Goal: Task Accomplishment & Management: Manage account settings

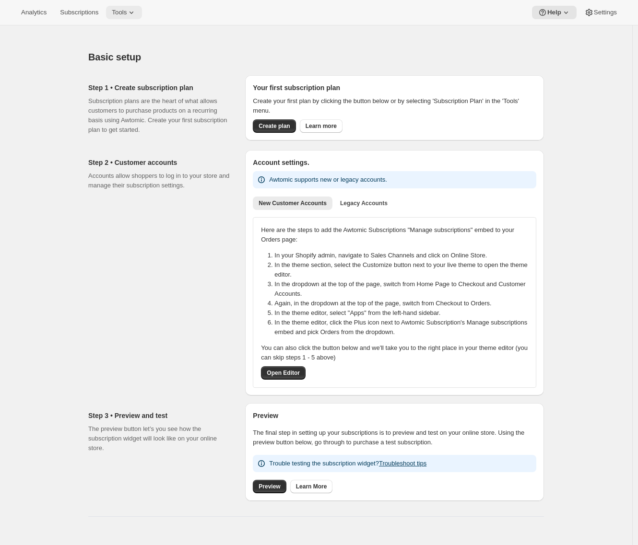
click at [136, 15] on icon at bounding box center [132, 13] width 10 height 10
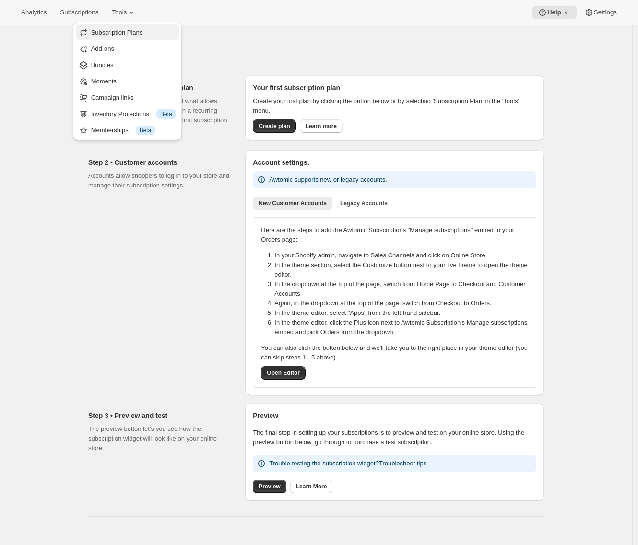
click at [135, 36] on span "Subscription Plans" at bounding box center [117, 32] width 52 height 7
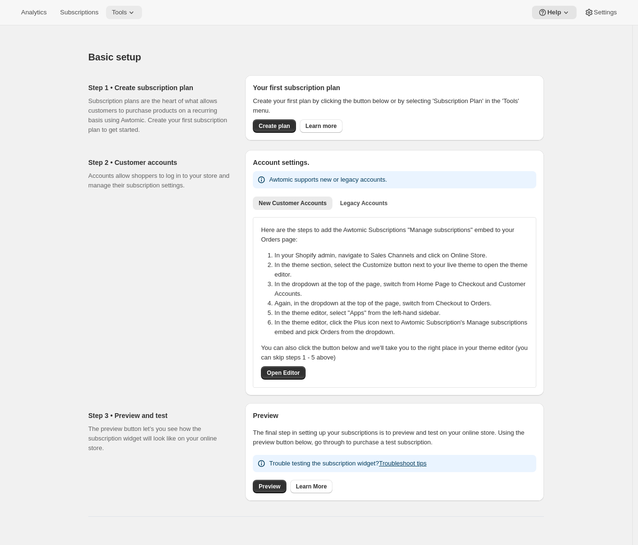
click at [136, 16] on icon at bounding box center [132, 13] width 10 height 10
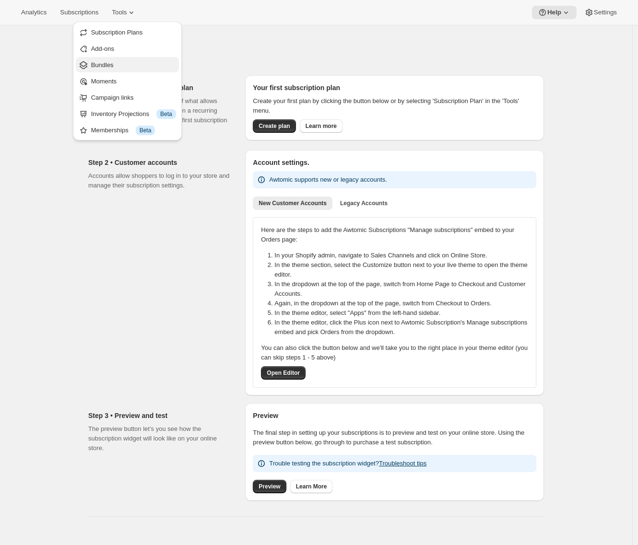
click at [129, 61] on span "Bundles" at bounding box center [133, 65] width 85 height 10
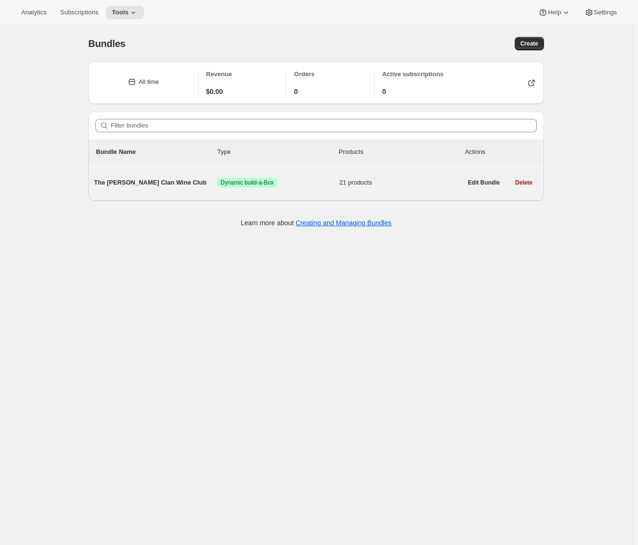
click at [123, 181] on span "The [PERSON_NAME] Clan Wine Club" at bounding box center [155, 183] width 123 height 10
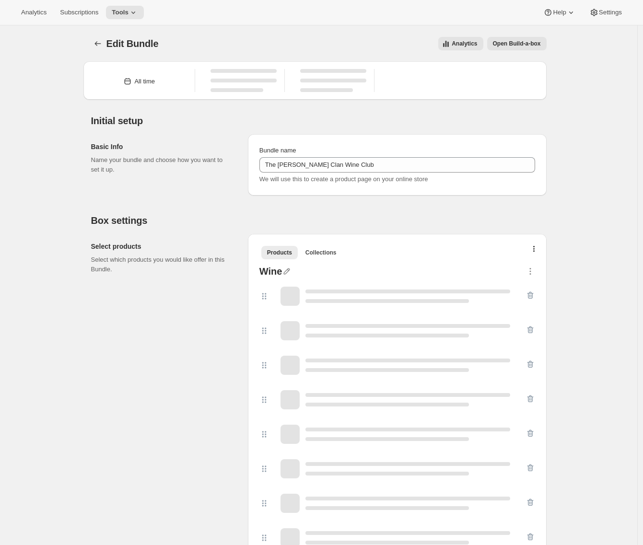
type input "The [PERSON_NAME] Clan Wine Club"
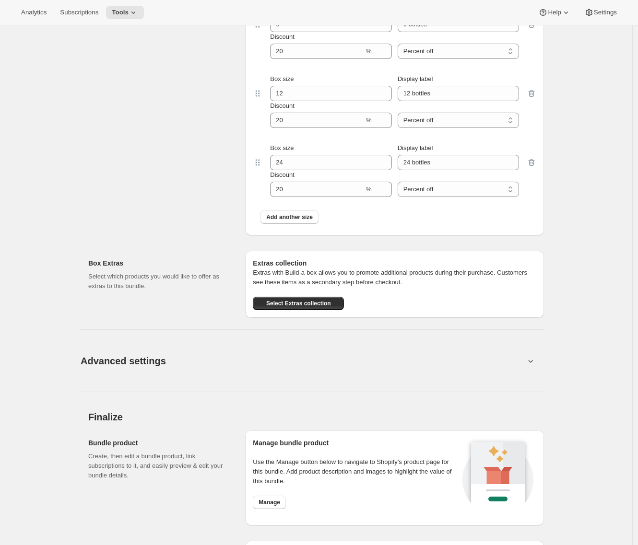
scroll to position [1367, 0]
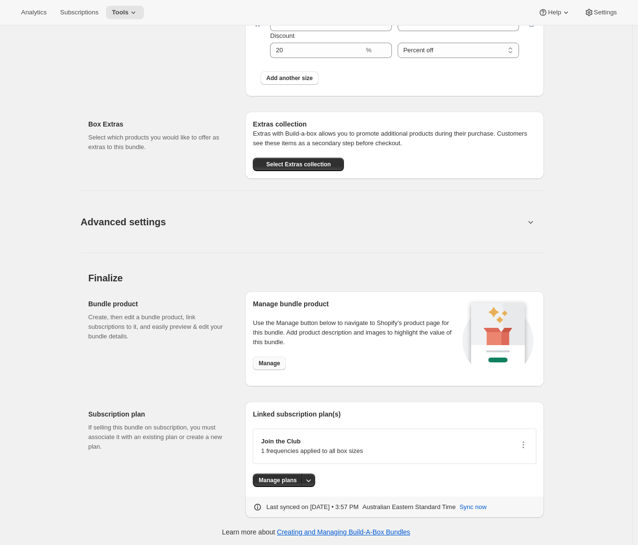
click at [270, 364] on span "Manage" at bounding box center [269, 364] width 22 height 8
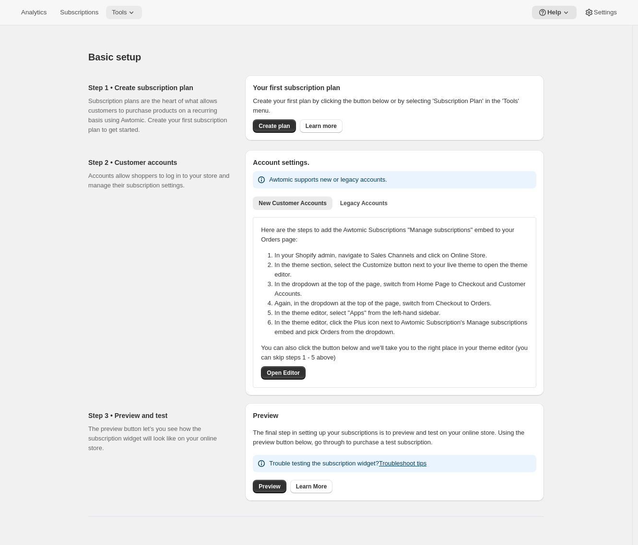
click at [136, 8] on icon at bounding box center [132, 13] width 10 height 10
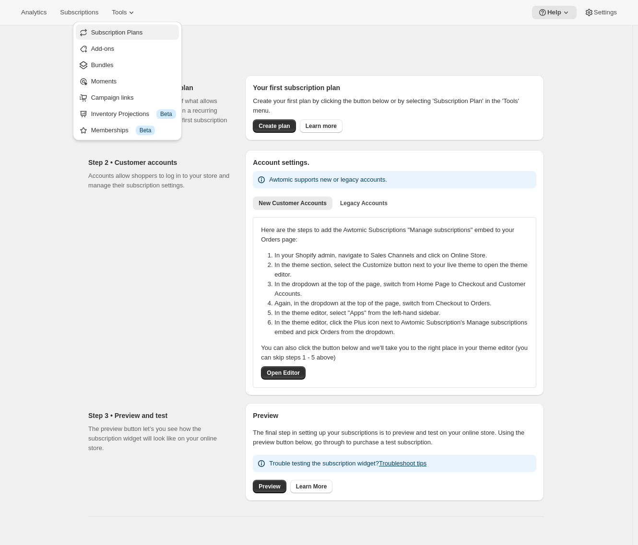
click at [114, 33] on span "Subscription Plans" at bounding box center [117, 32] width 52 height 7
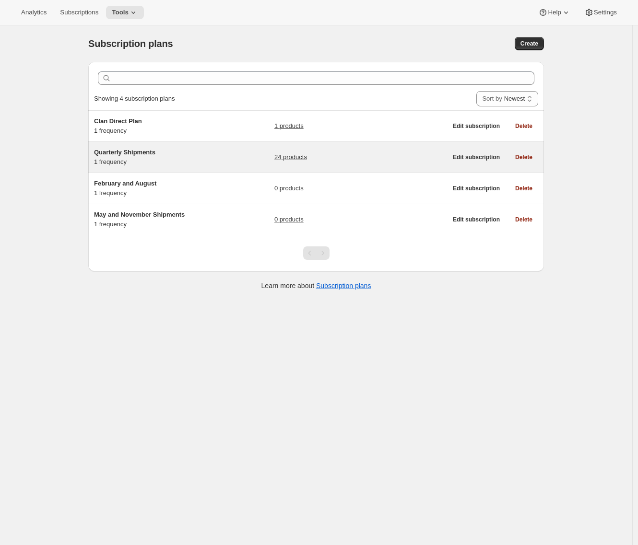
click at [178, 155] on h5 "Quarterly Shipments" at bounding box center [154, 153] width 120 height 10
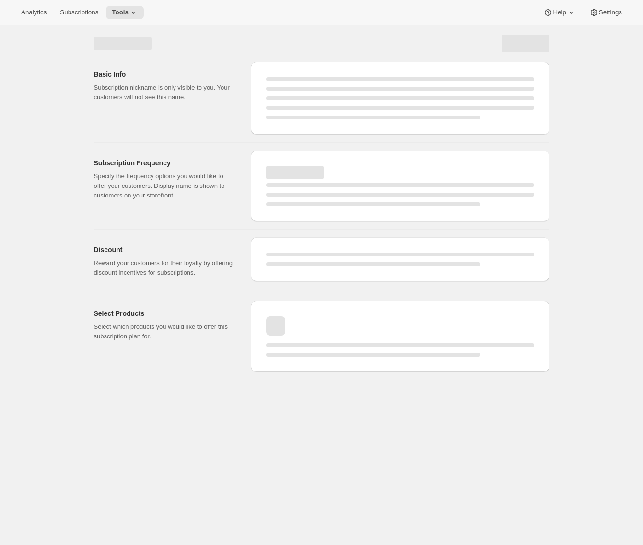
select select "WEEK"
select select "MONTH"
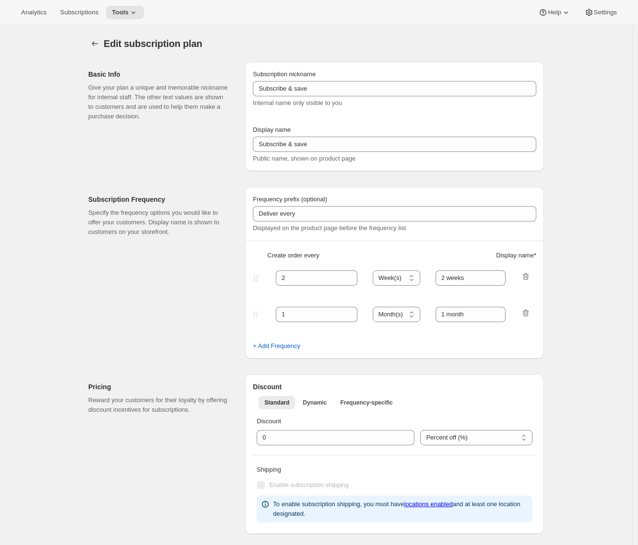
type input "Quarterly Shipments"
type input "Join the Club"
type input "Delivers"
type input "3"
select select "MONTH"
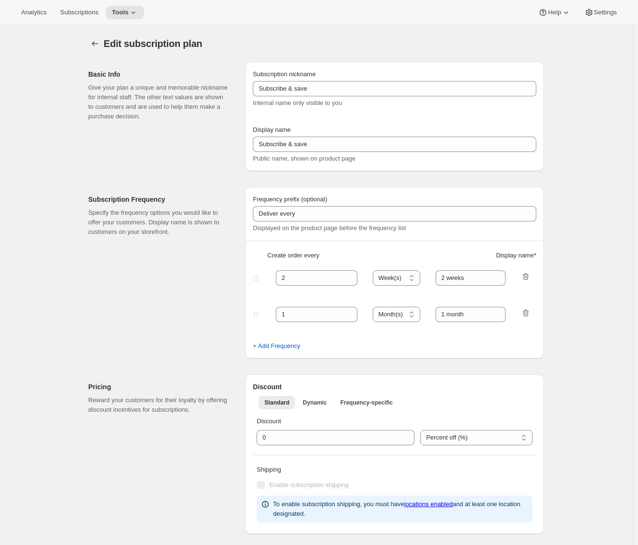
type input "quarterly (Feb, May, Aug, Nov)"
checkbox input "true"
select select "YEARDAY"
select select "2"
select select "5"
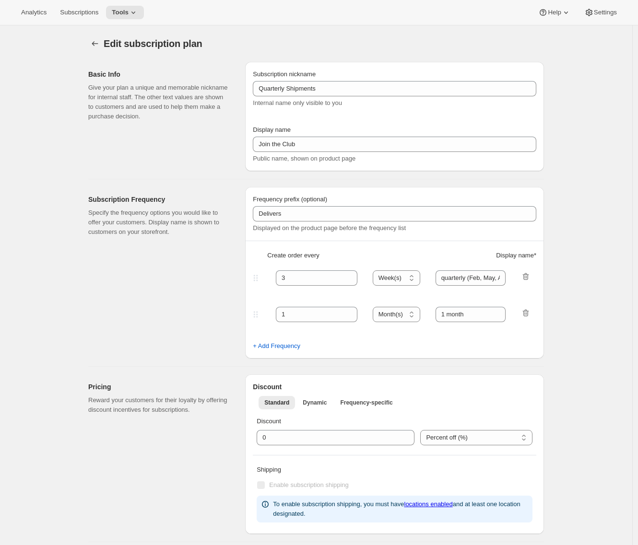
select select "8"
select select "11"
select select "3"
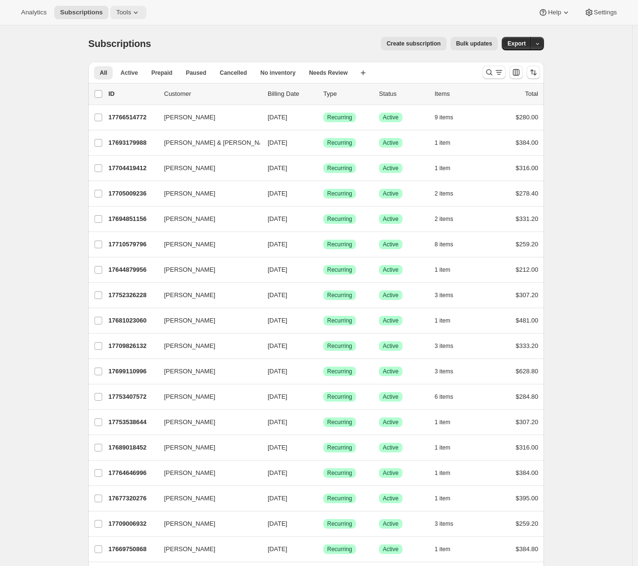
click at [134, 7] on button "Tools" at bounding box center [128, 12] width 36 height 13
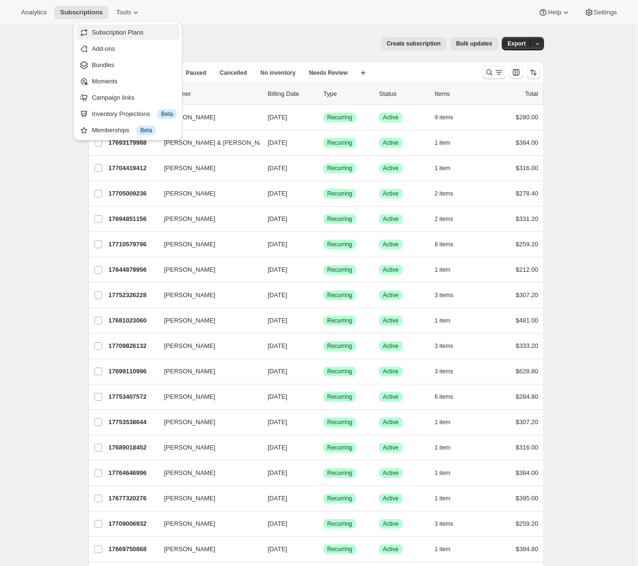
click at [125, 33] on span "Subscription Plans" at bounding box center [118, 32] width 52 height 7
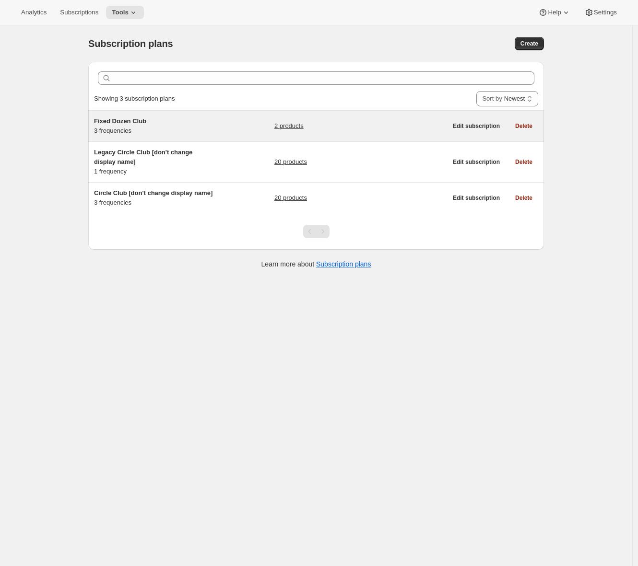
click at [171, 123] on h5 "Fixed Dozen Club" at bounding box center [154, 121] width 120 height 10
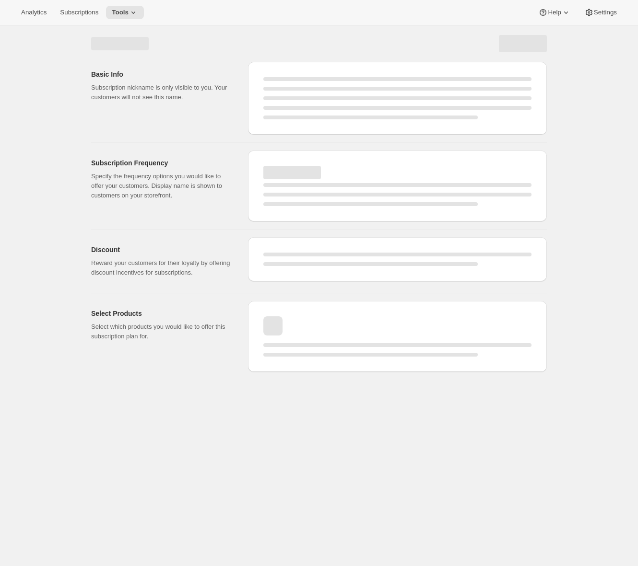
select select "WEEK"
select select "MONTH"
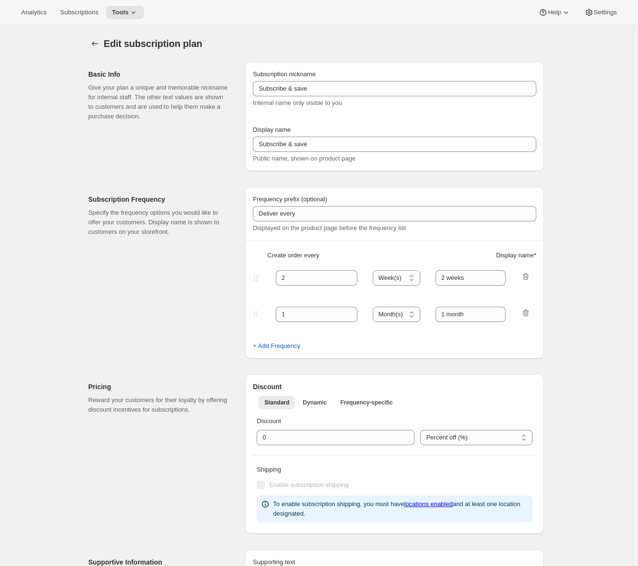
type input "Fixed Dozen Club"
type input "Circle Club - Set Dozen"
type input "3"
select select "MONTH"
type input "3 months"
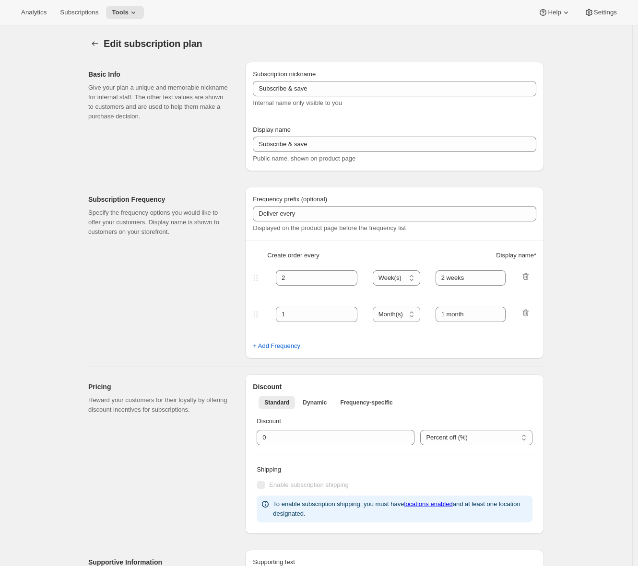
type input "4"
type input "4 months"
type input "20"
checkbox input "true"
select select "MONTH"
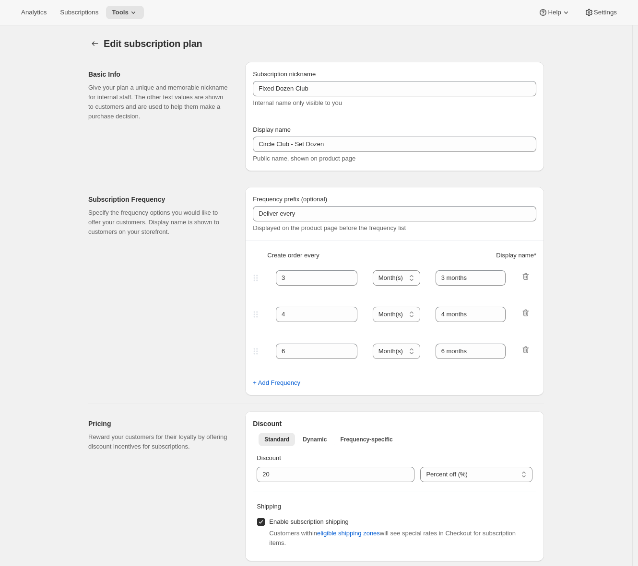
scroll to position [252, 0]
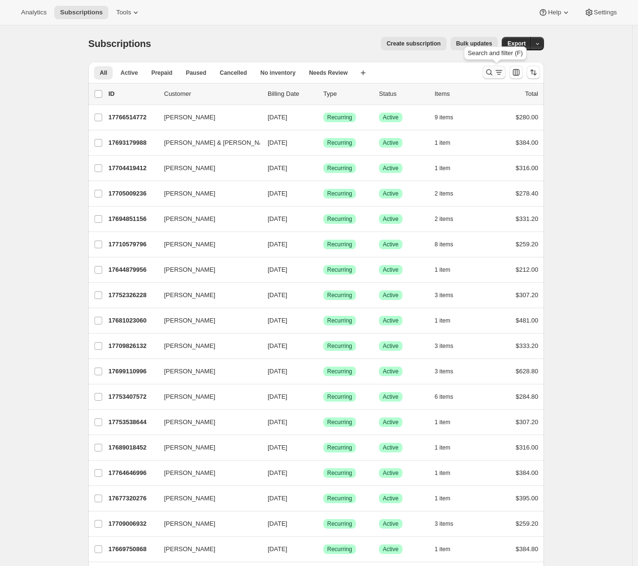
click at [502, 75] on icon "Search and filter results" at bounding box center [499, 73] width 10 height 10
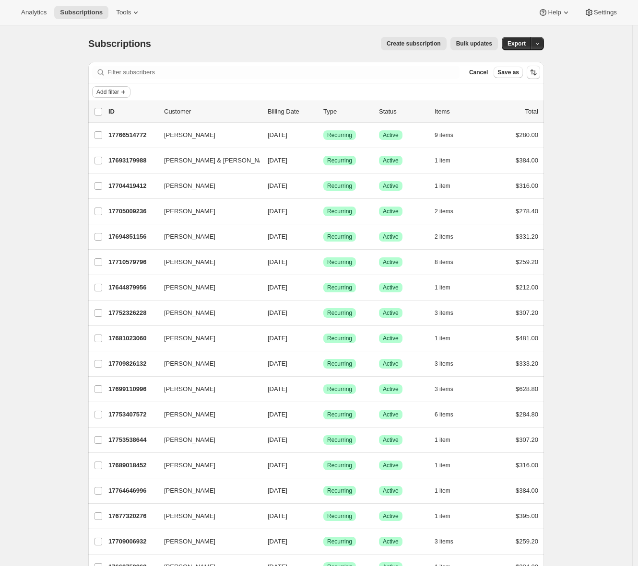
click at [103, 96] on button "Add filter" at bounding box center [111, 92] width 38 height 12
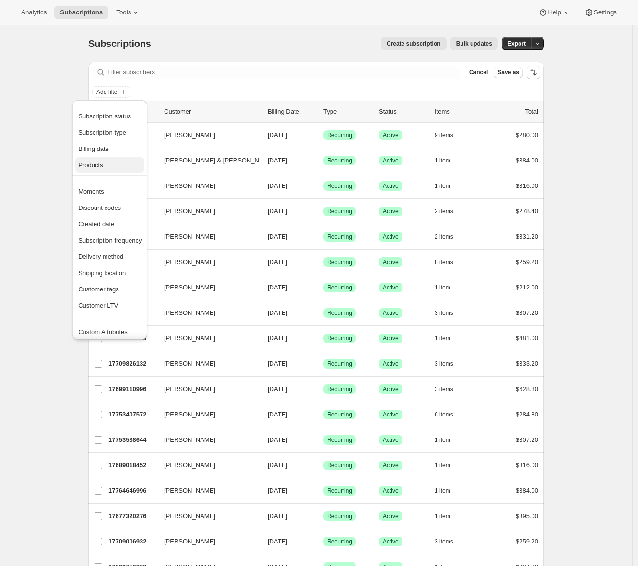
click at [104, 170] on button "Products" at bounding box center [109, 164] width 69 height 15
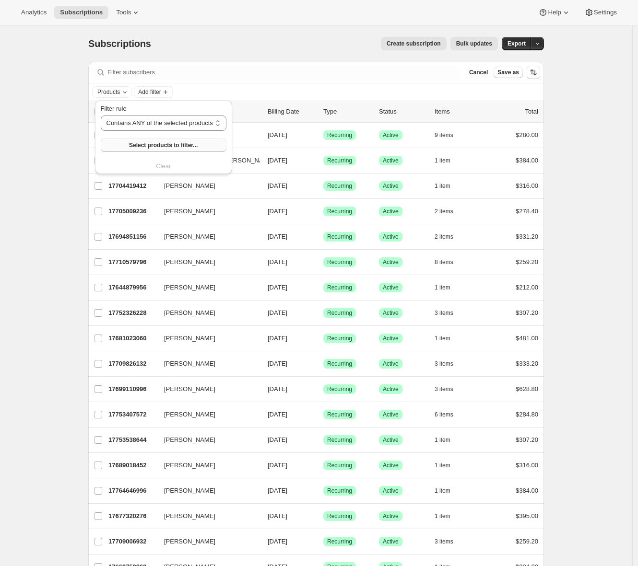
click at [120, 145] on button "Select products to filter..." at bounding box center [164, 145] width 126 height 13
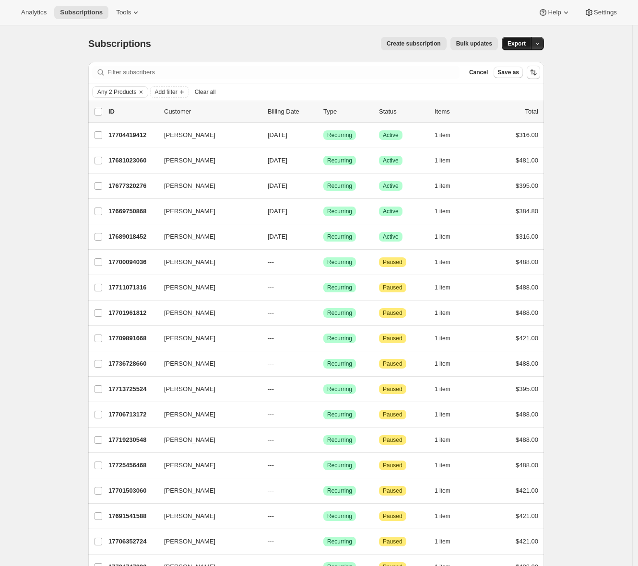
click at [516, 47] on span "Export" at bounding box center [516, 44] width 18 height 8
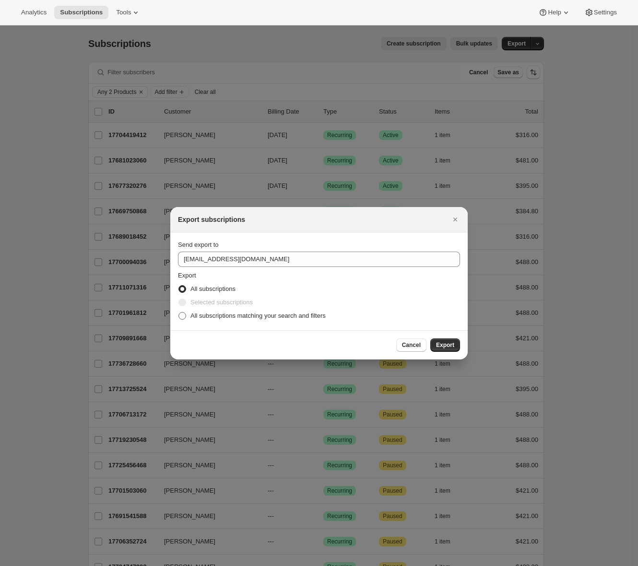
click at [178, 315] on span ":ra:" at bounding box center [182, 316] width 9 height 9
click at [178, 313] on input "All subscriptions matching your search and filters" at bounding box center [178, 312] width 0 height 0
radio input "true"
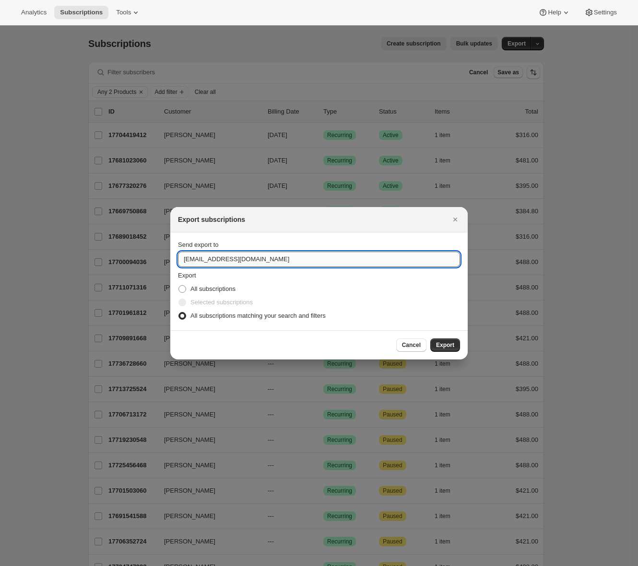
click at [199, 264] on input "sales@foxcreekwines.com" at bounding box center [319, 259] width 282 height 15
type input "adrian@awtomic.com"
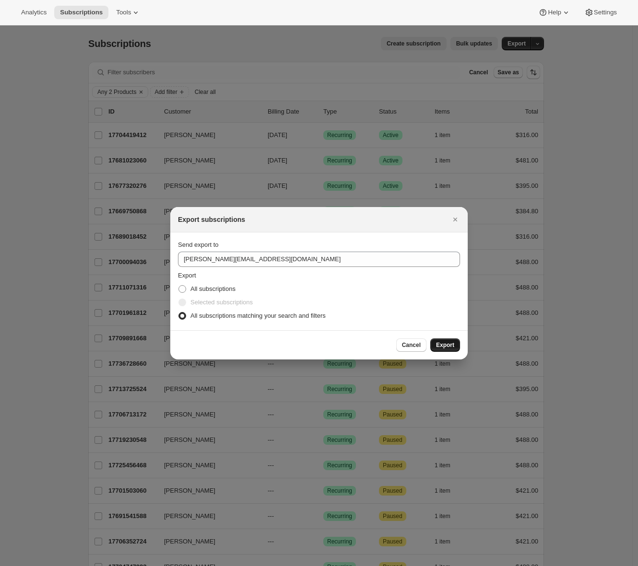
click at [450, 344] on span "Export" at bounding box center [445, 345] width 18 height 8
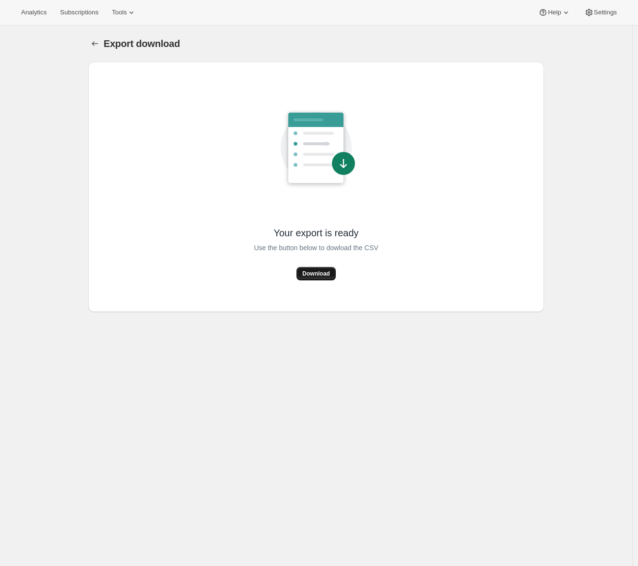
click at [327, 278] on button "Download" at bounding box center [315, 273] width 39 height 13
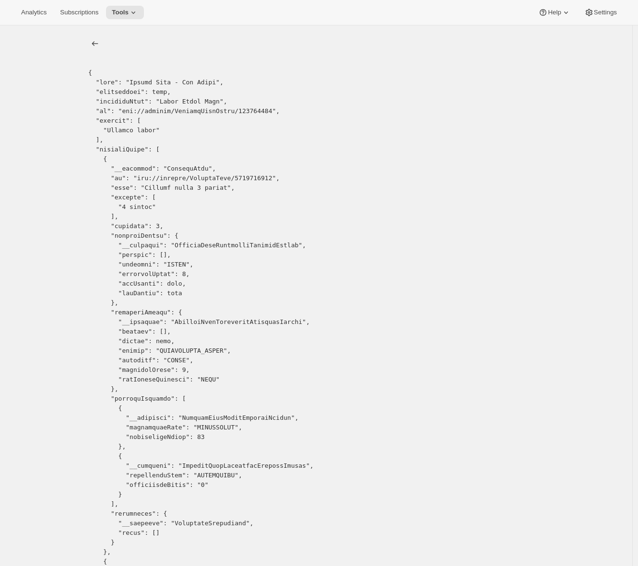
copy pre "1342210132"
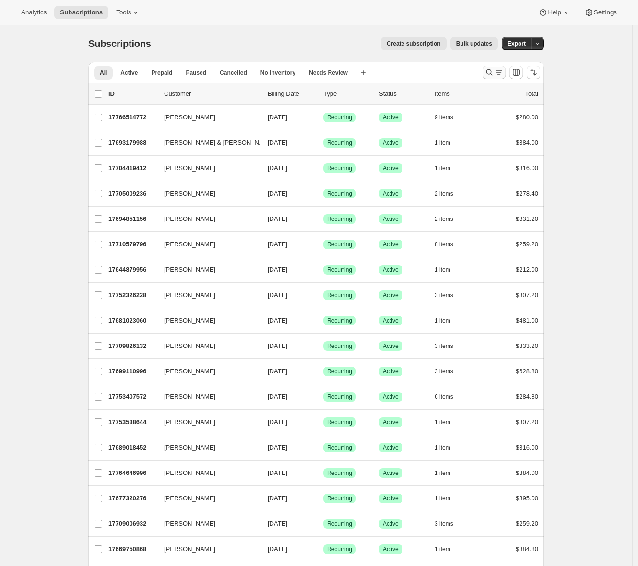
click at [494, 75] on icon "Search and filter results" at bounding box center [489, 73] width 10 height 10
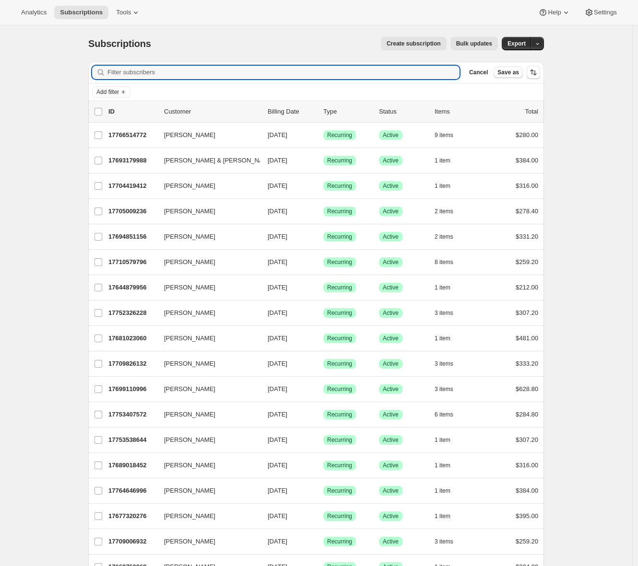
paste input "17906827348"
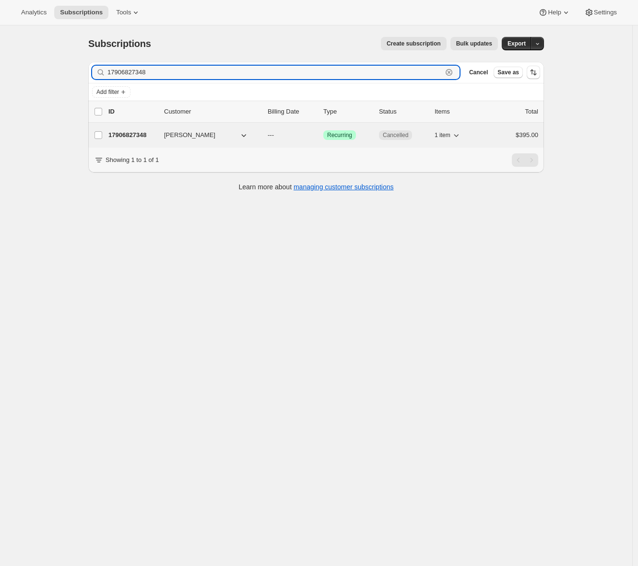
type input "17906827348"
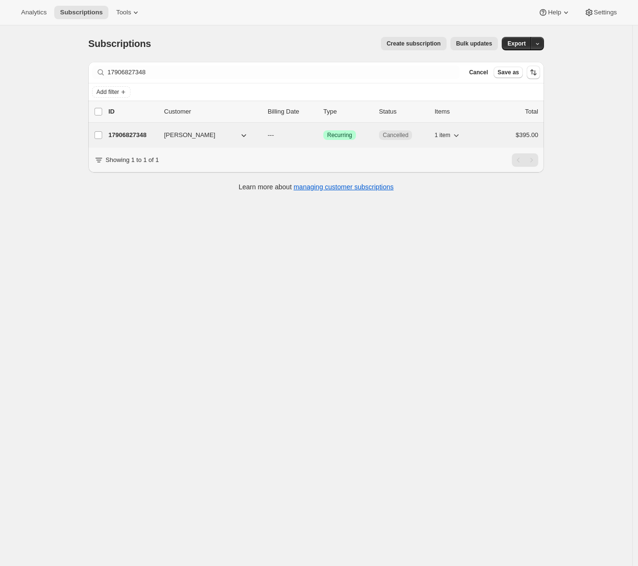
click at [141, 138] on p "17906827348" at bounding box center [132, 135] width 48 height 10
